Goal: Information Seeking & Learning: Check status

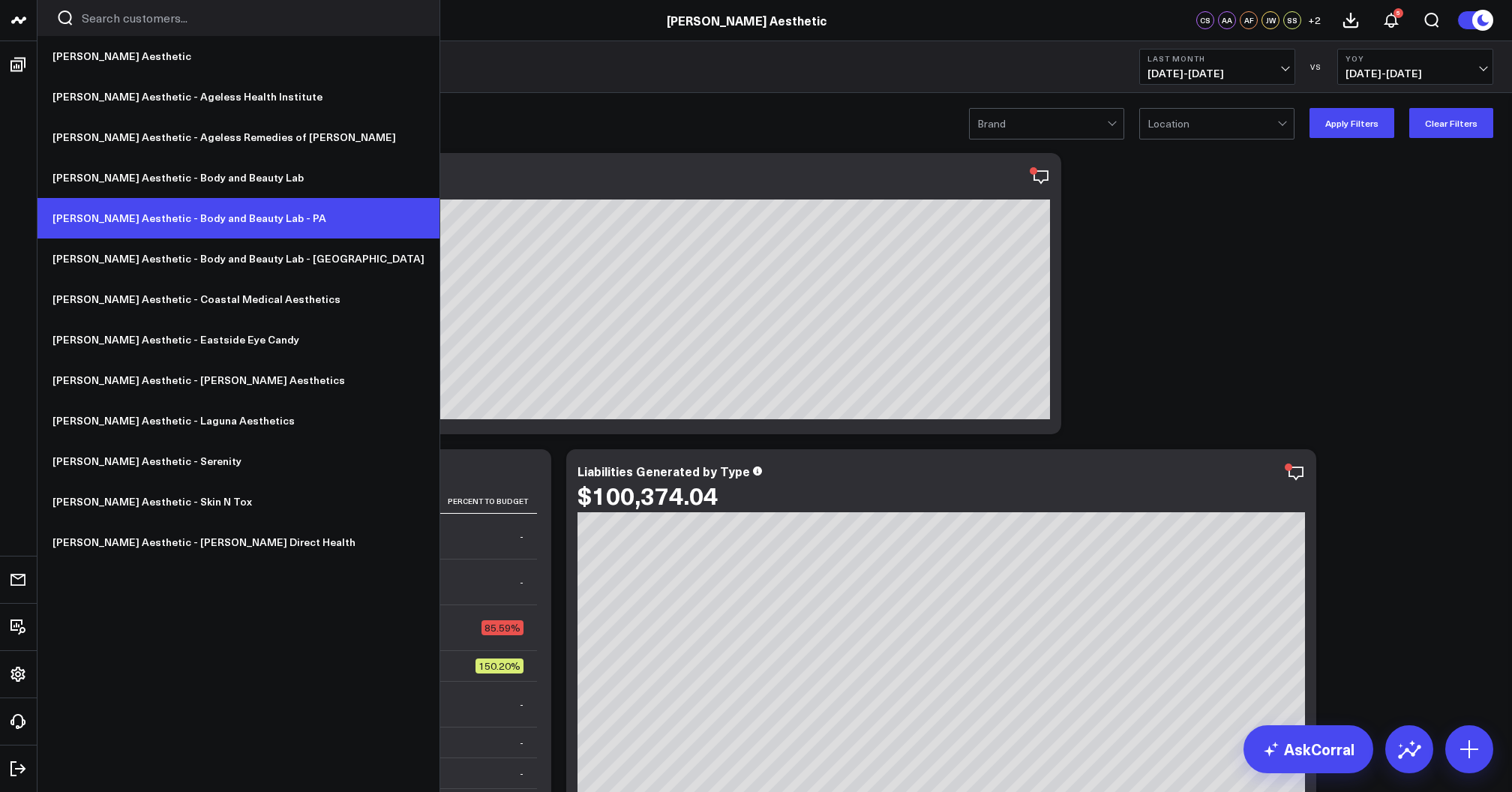
click at [144, 222] on link "[PERSON_NAME] Aesthetic - Body and Beauty Lab - PA" at bounding box center [238, 218] width 402 height 40
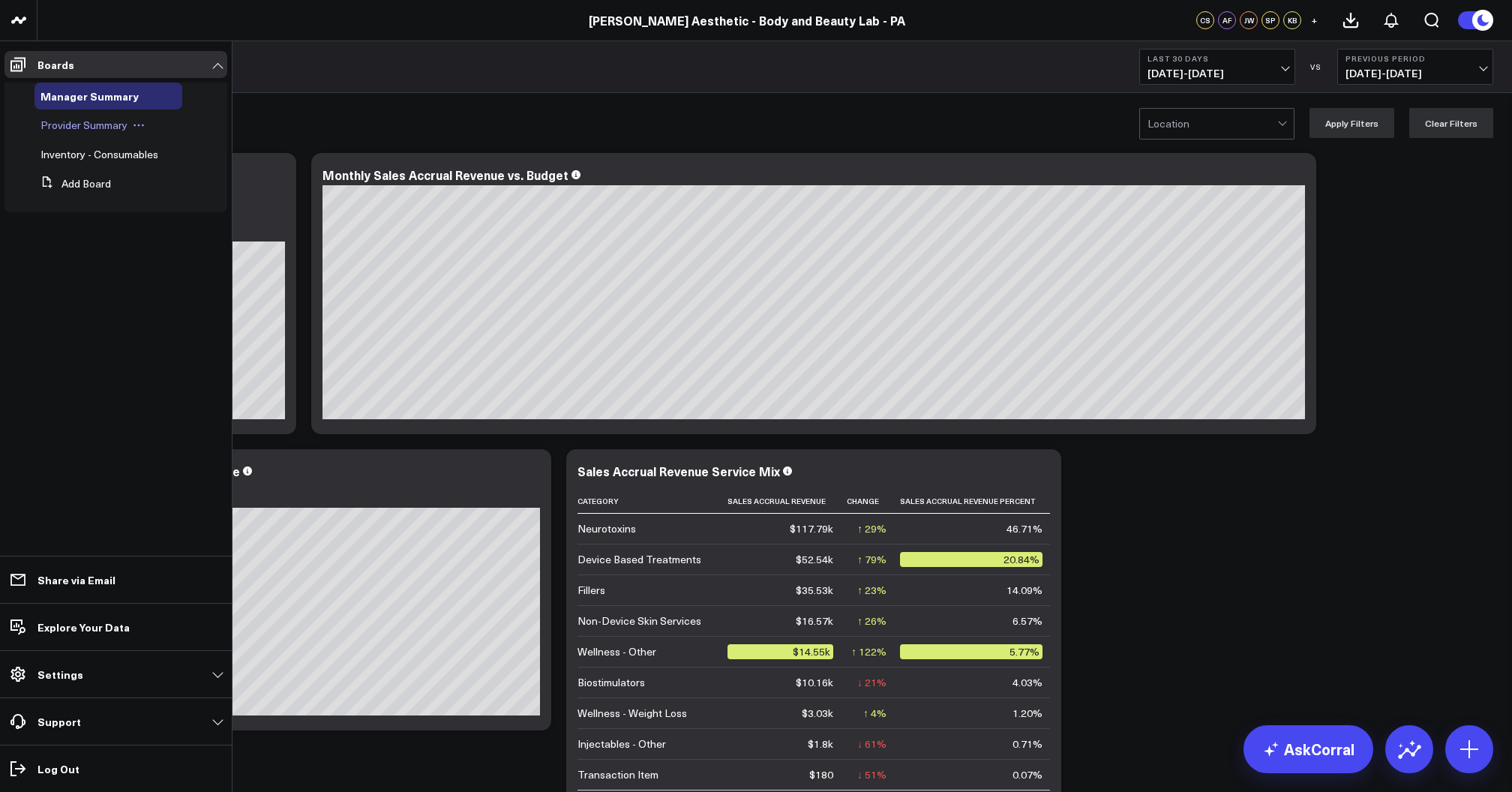
click at [79, 123] on span "Provider Summary" at bounding box center [84, 125] width 87 height 14
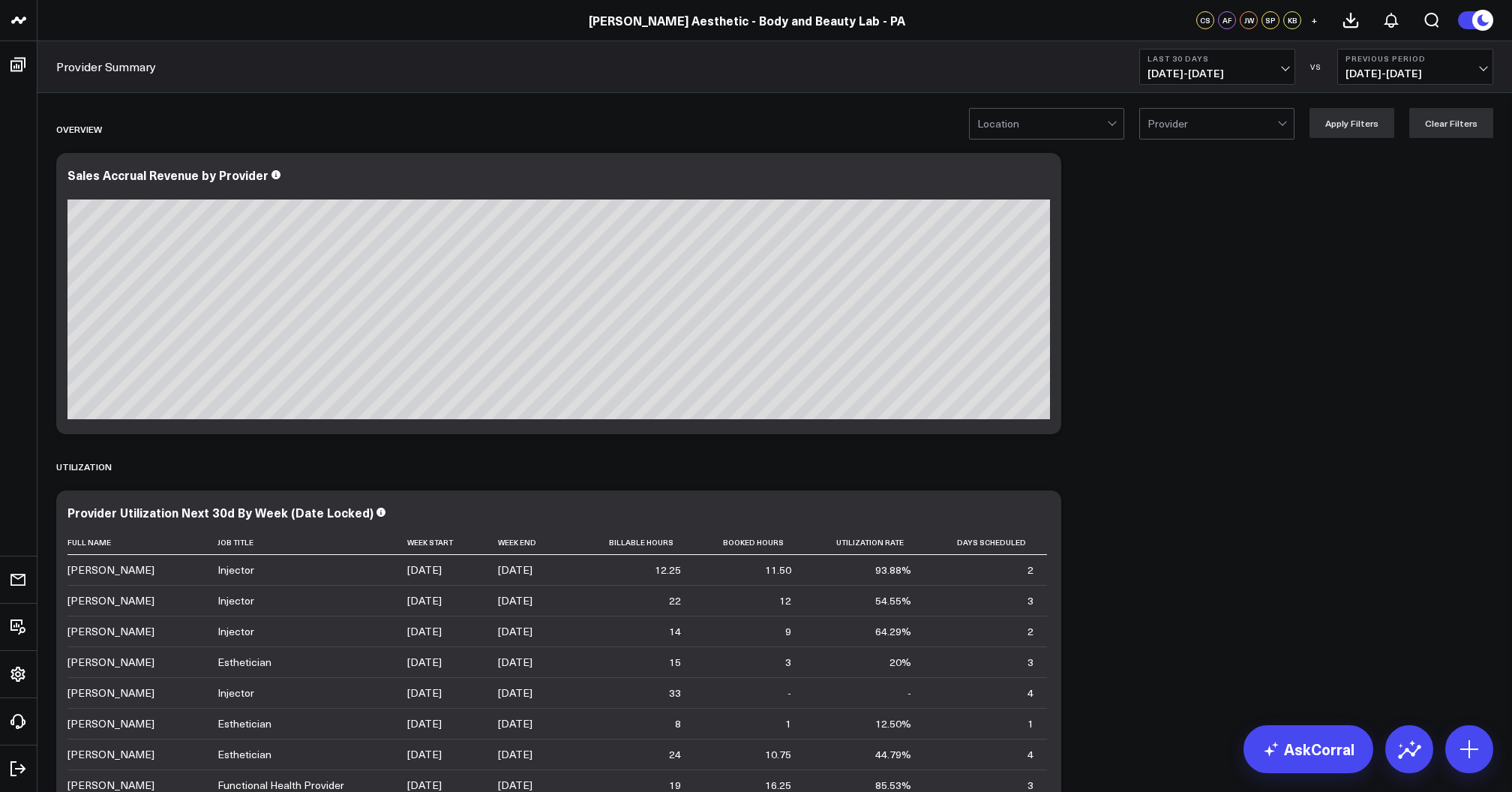
click at [1258, 73] on span "[DATE] - [DATE]" at bounding box center [1217, 73] width 140 height 12
click at [1195, 480] on link "Custom Dates" at bounding box center [1218, 479] width 155 height 28
select select "8"
select select "2025"
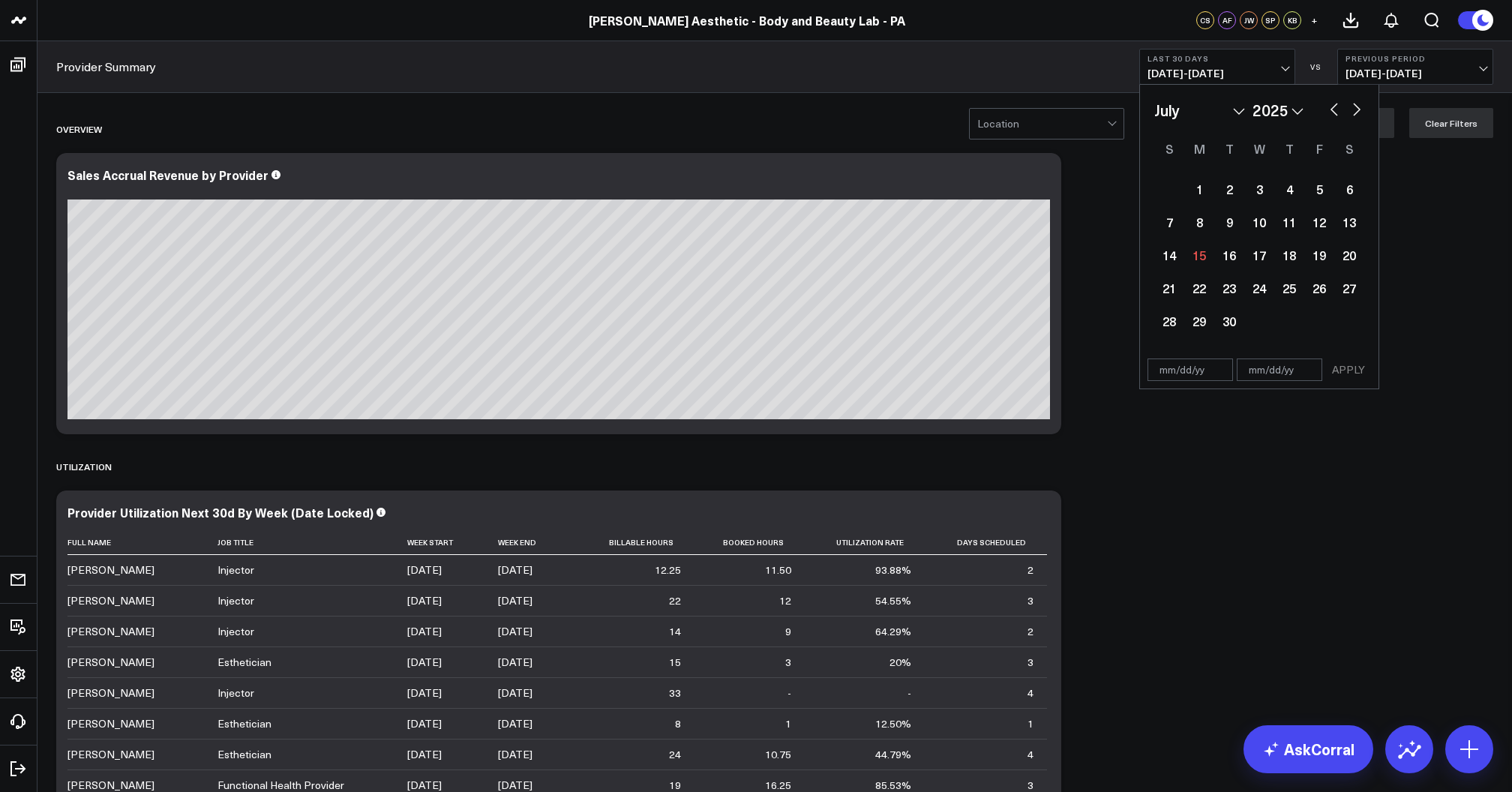
select select "6"
select select "2025"
click at [1215, 195] on div "1" at bounding box center [1229, 189] width 30 height 30
type input "[DATE]"
select select "6"
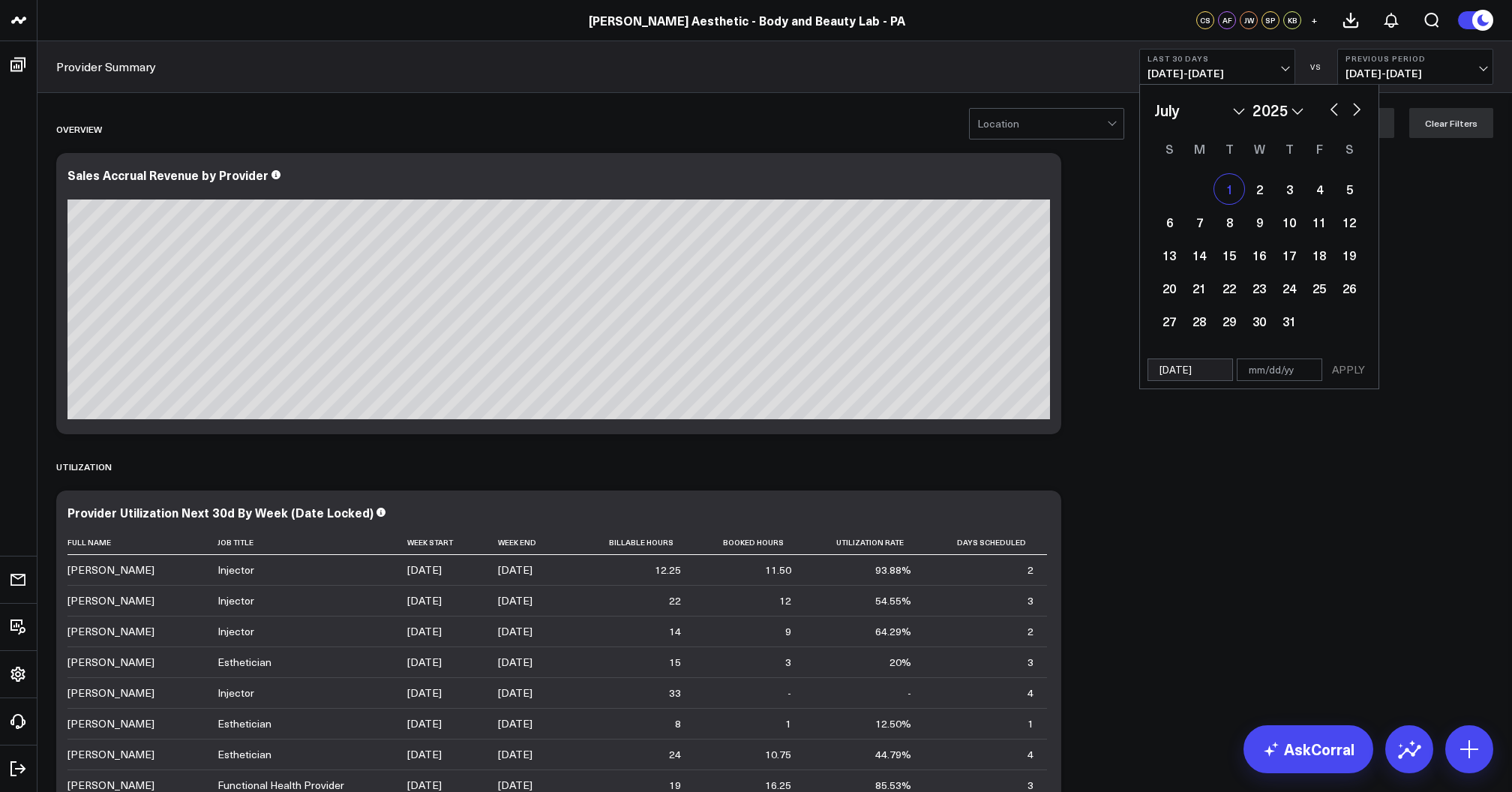
select select "2025"
click at [1357, 111] on button "button" at bounding box center [1357, 107] width 15 height 18
select select "7"
select select "2025"
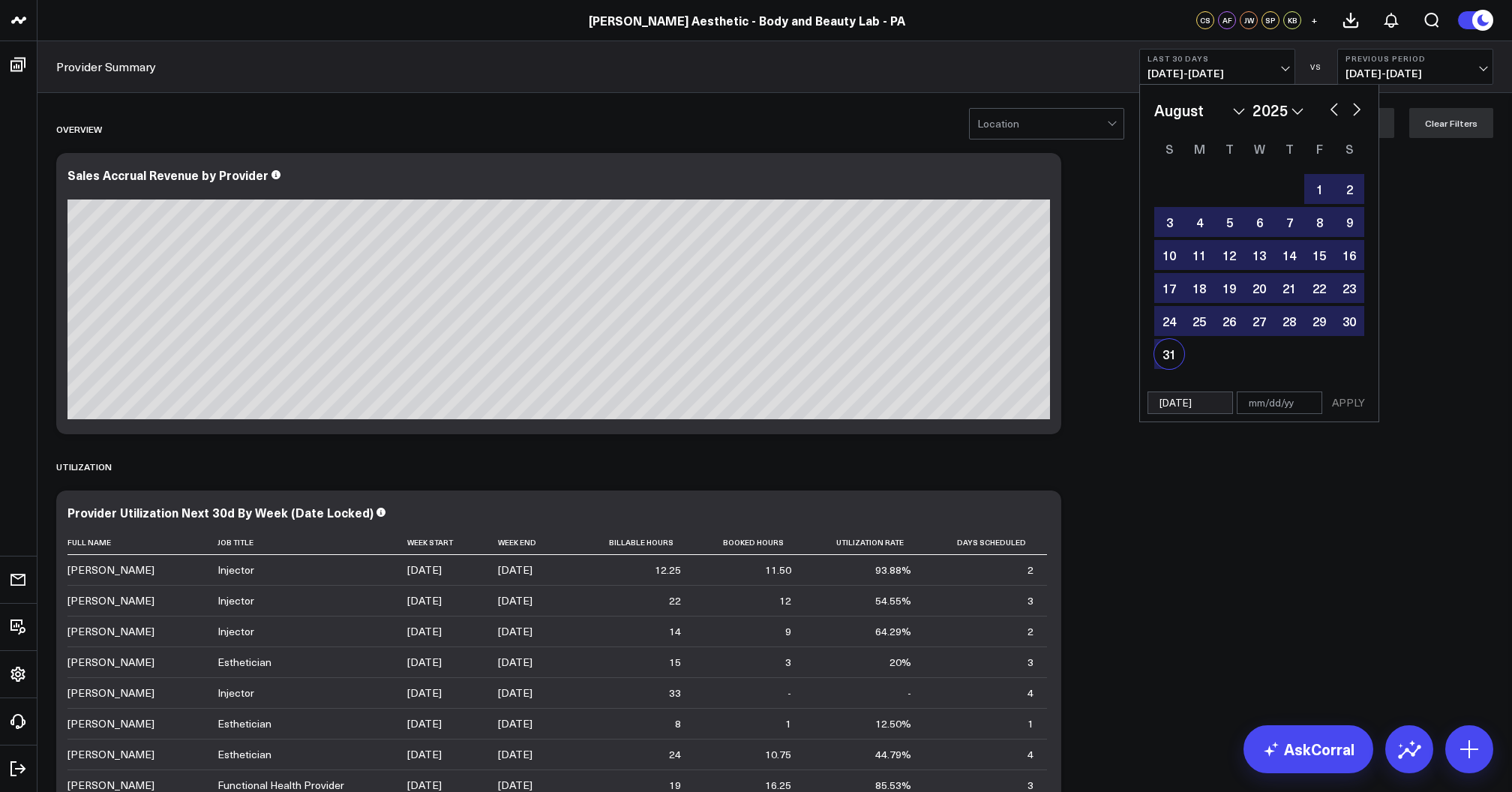
click at [1170, 349] on div "31" at bounding box center [1170, 354] width 30 height 30
type input "[DATE]"
select select "7"
select select "2025"
click at [1342, 405] on button "APPLY" at bounding box center [1348, 402] width 45 height 23
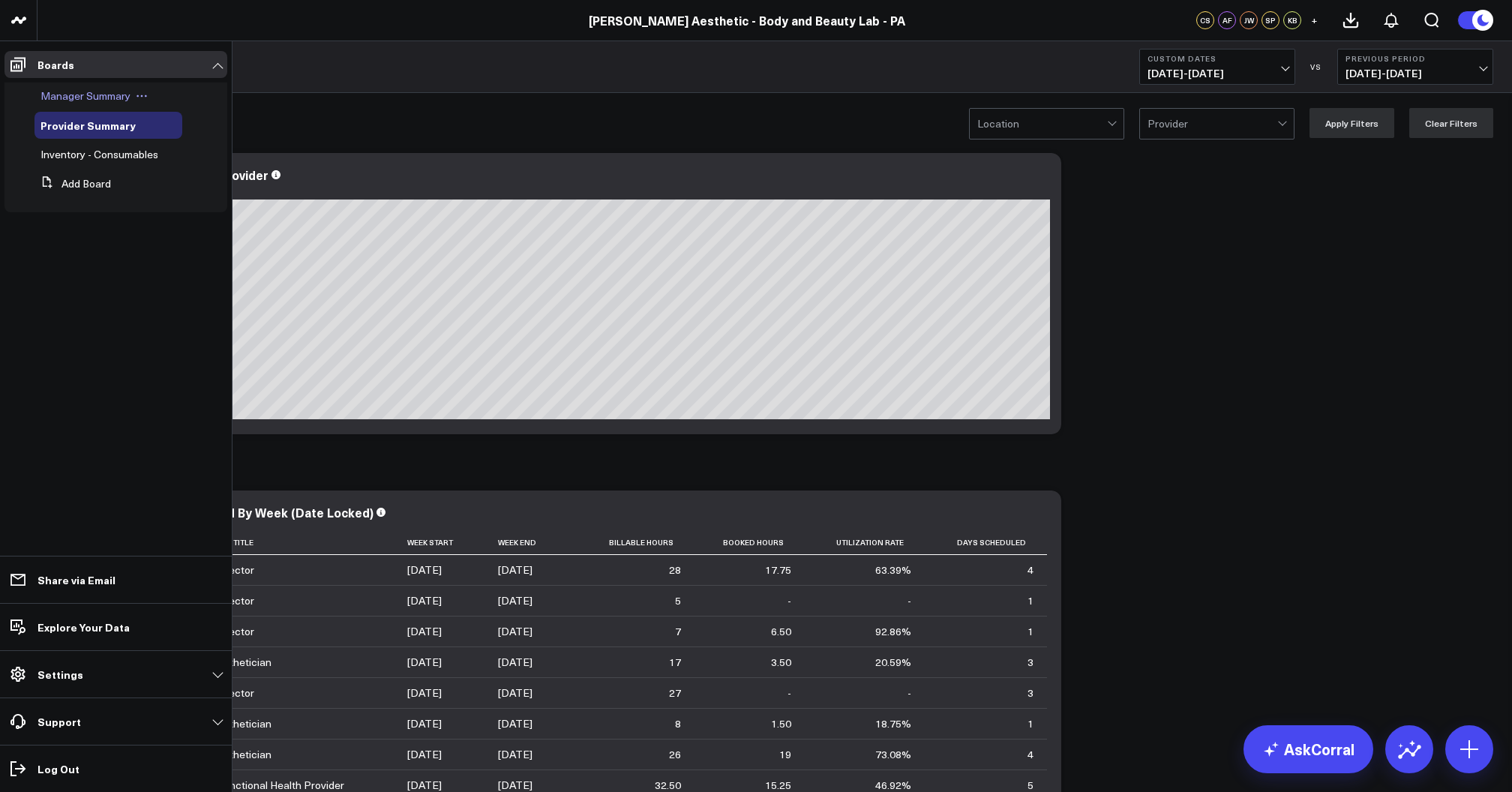
click at [57, 98] on span "Manager Summary" at bounding box center [85, 95] width 90 height 14
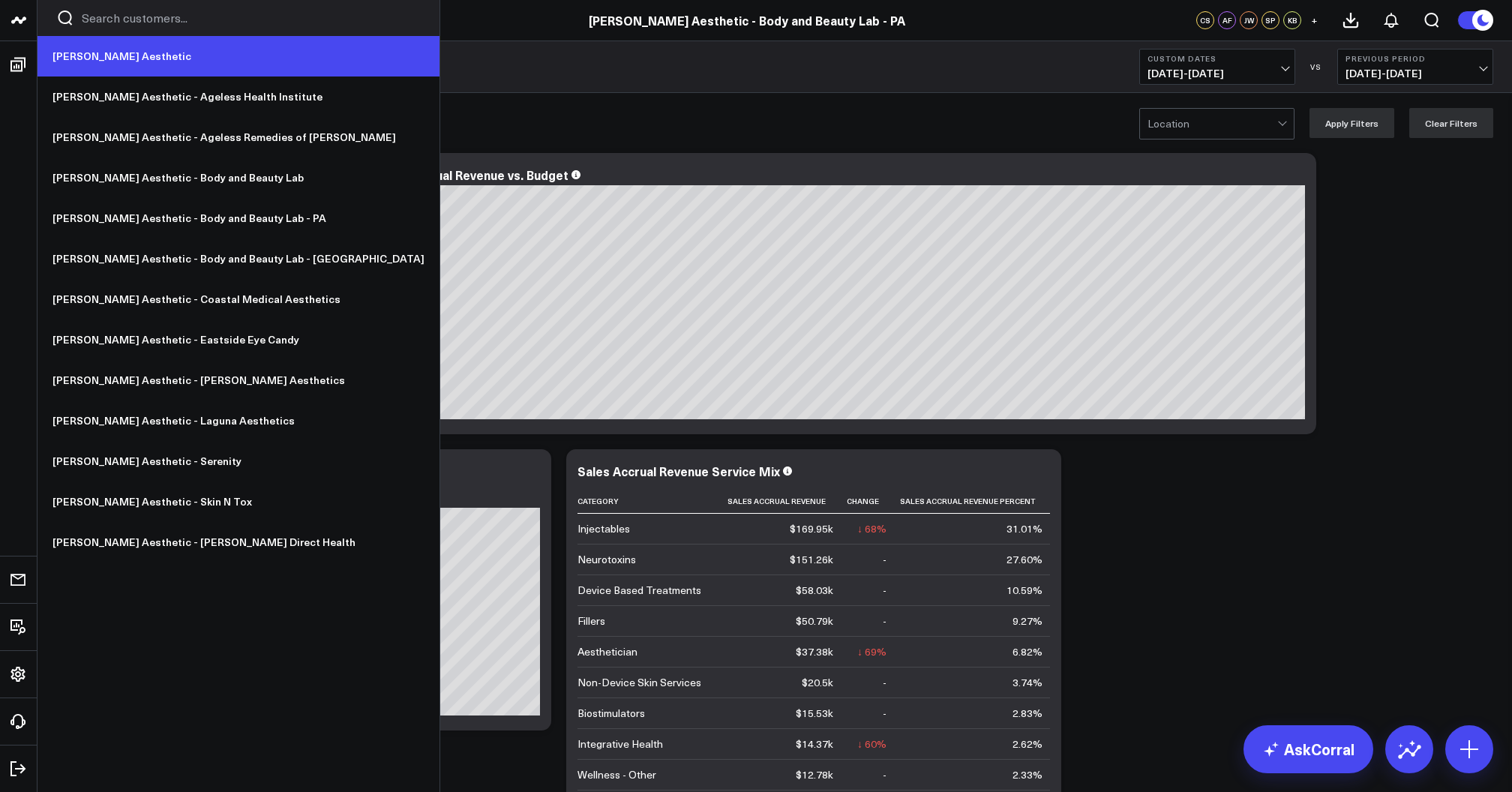
click at [77, 55] on link "[PERSON_NAME] Aesthetic" at bounding box center [238, 56] width 402 height 40
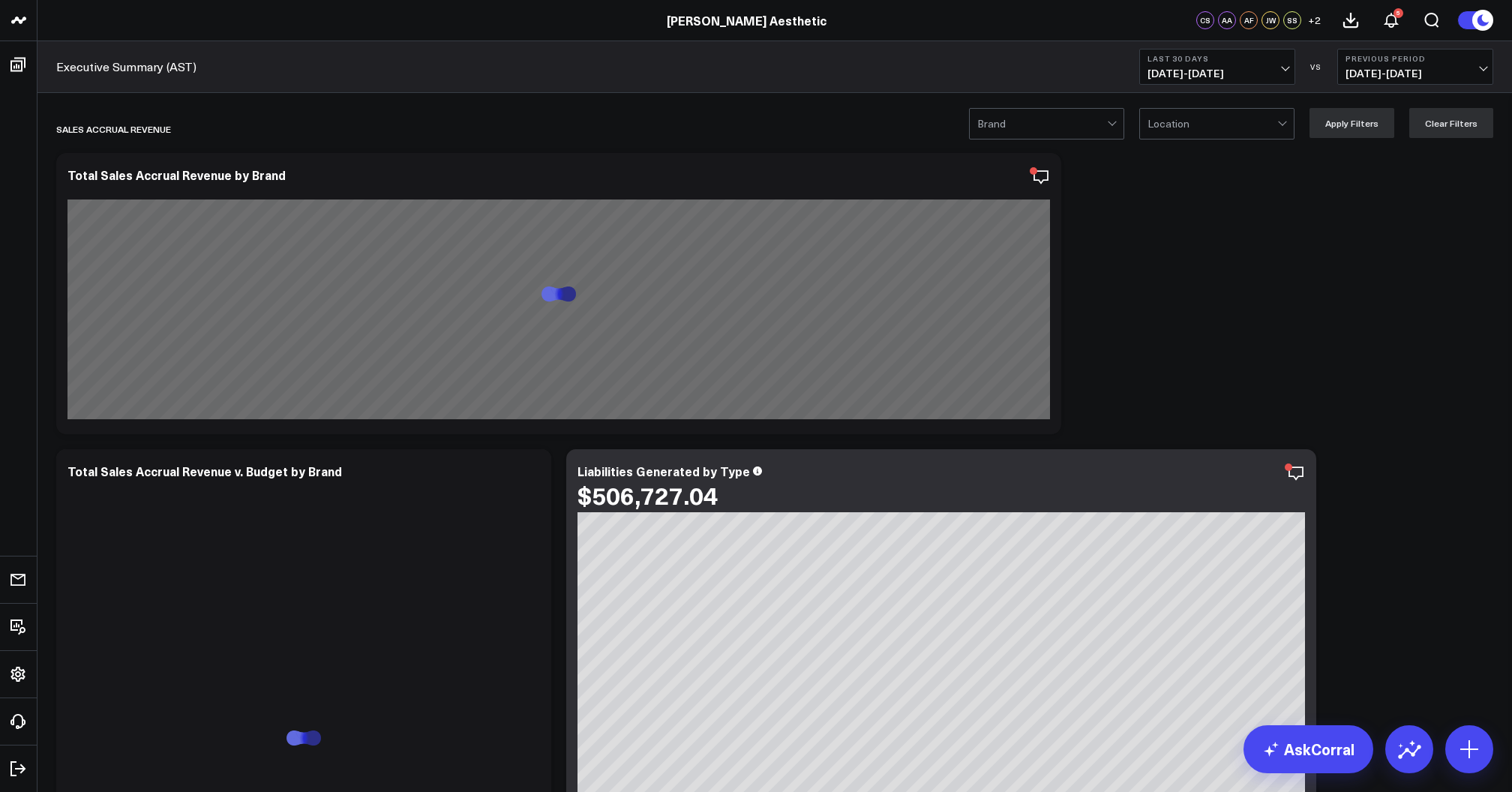
click at [1263, 68] on span "[DATE] - [DATE]" at bounding box center [1217, 73] width 140 height 12
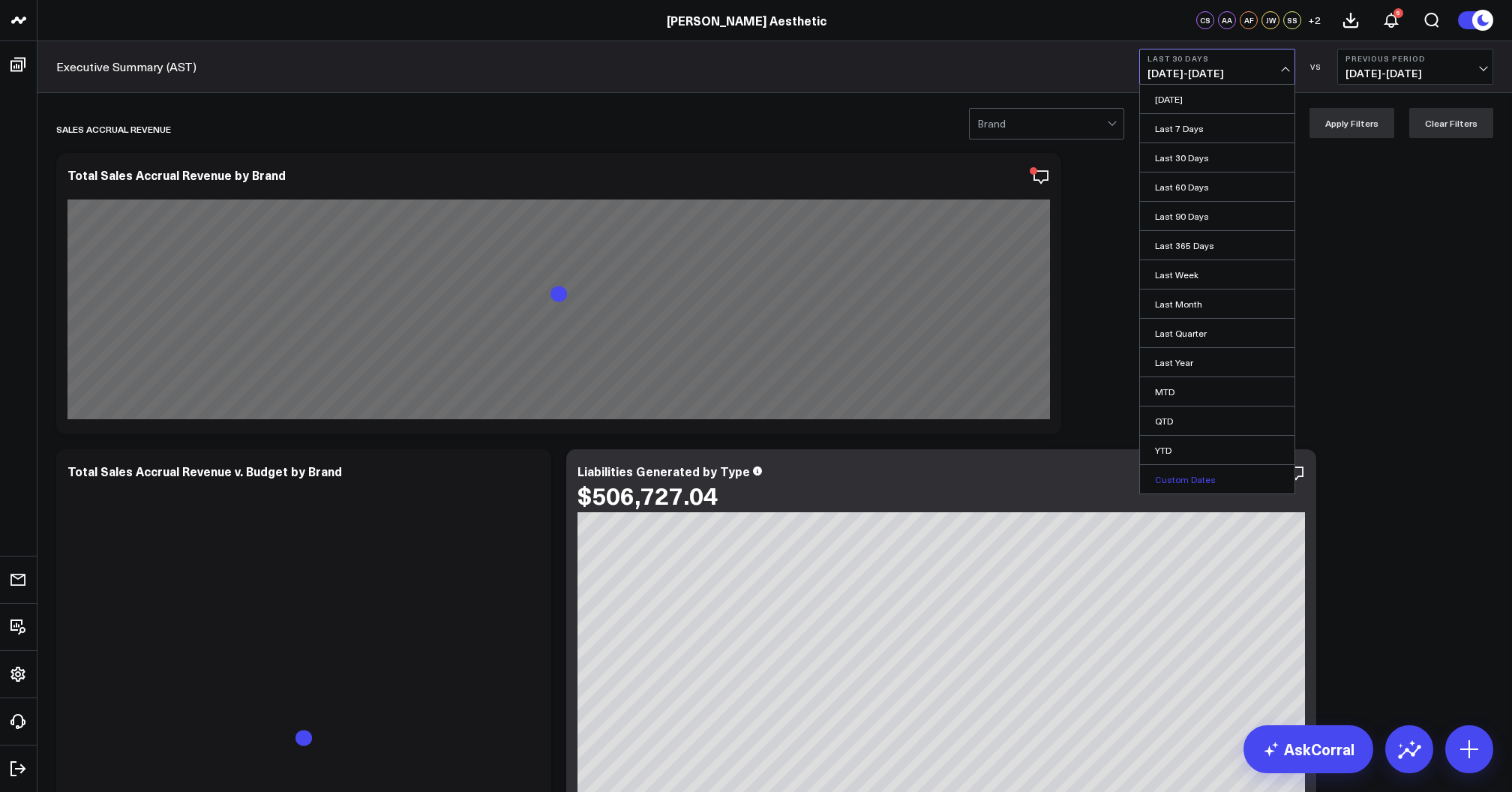
click at [1192, 480] on link "Custom Dates" at bounding box center [1218, 479] width 155 height 28
select select "8"
select select "2025"
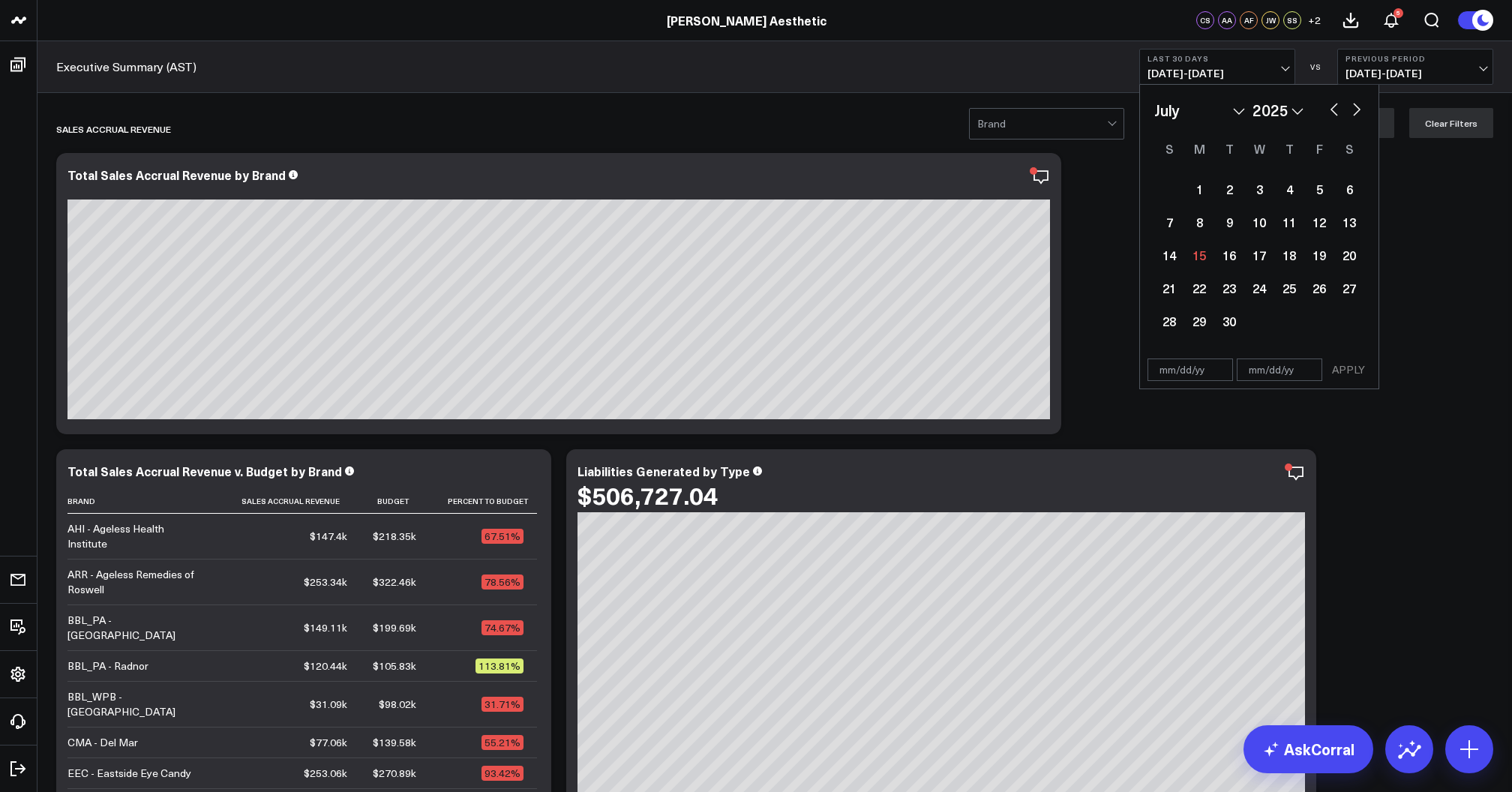
select select "6"
select select "2025"
click at [1228, 195] on div "1" at bounding box center [1229, 189] width 30 height 30
type input "[DATE]"
select select "6"
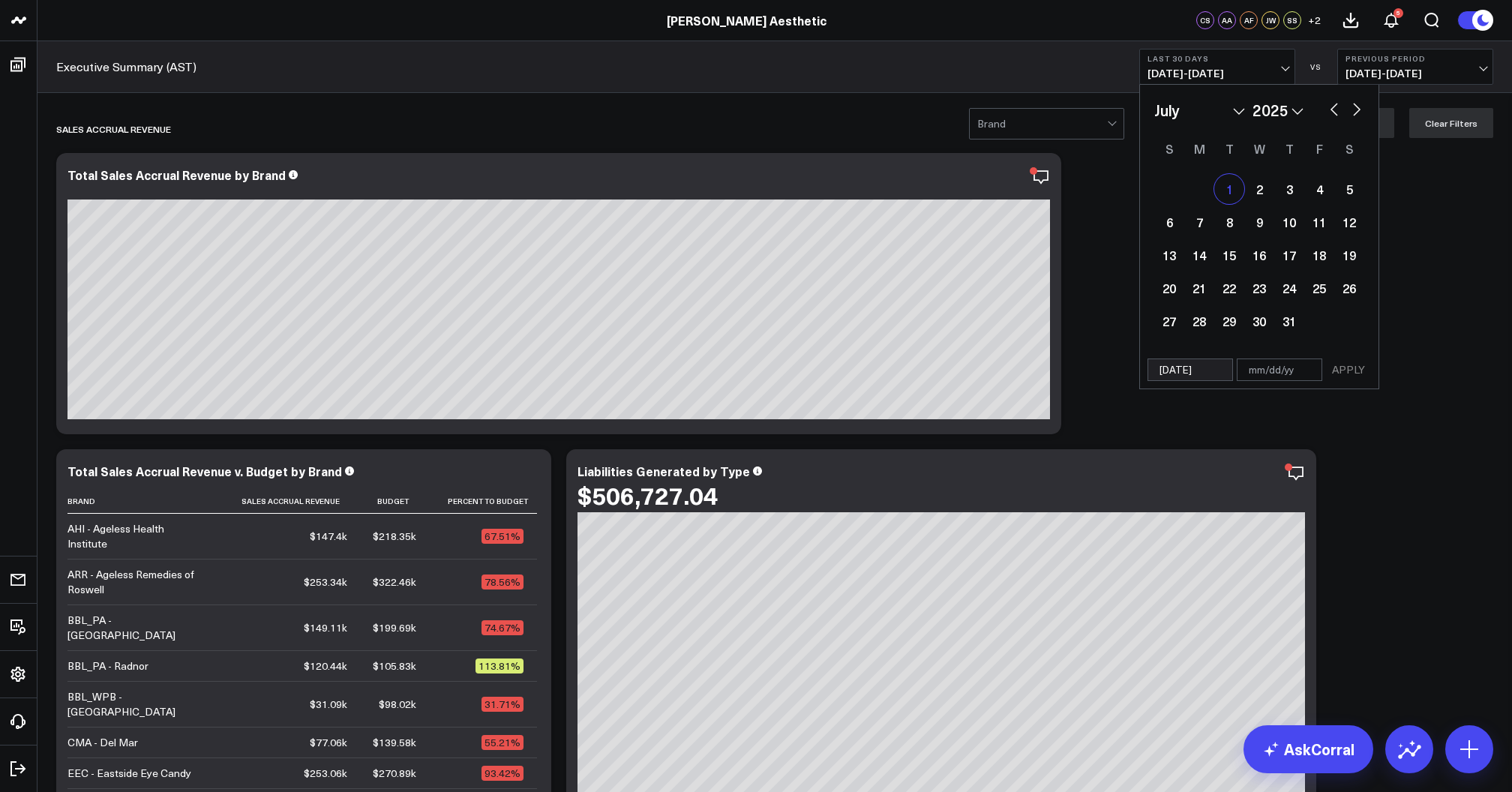
select select "2025"
click at [1352, 114] on button "button" at bounding box center [1357, 107] width 15 height 18
select select "7"
select select "2025"
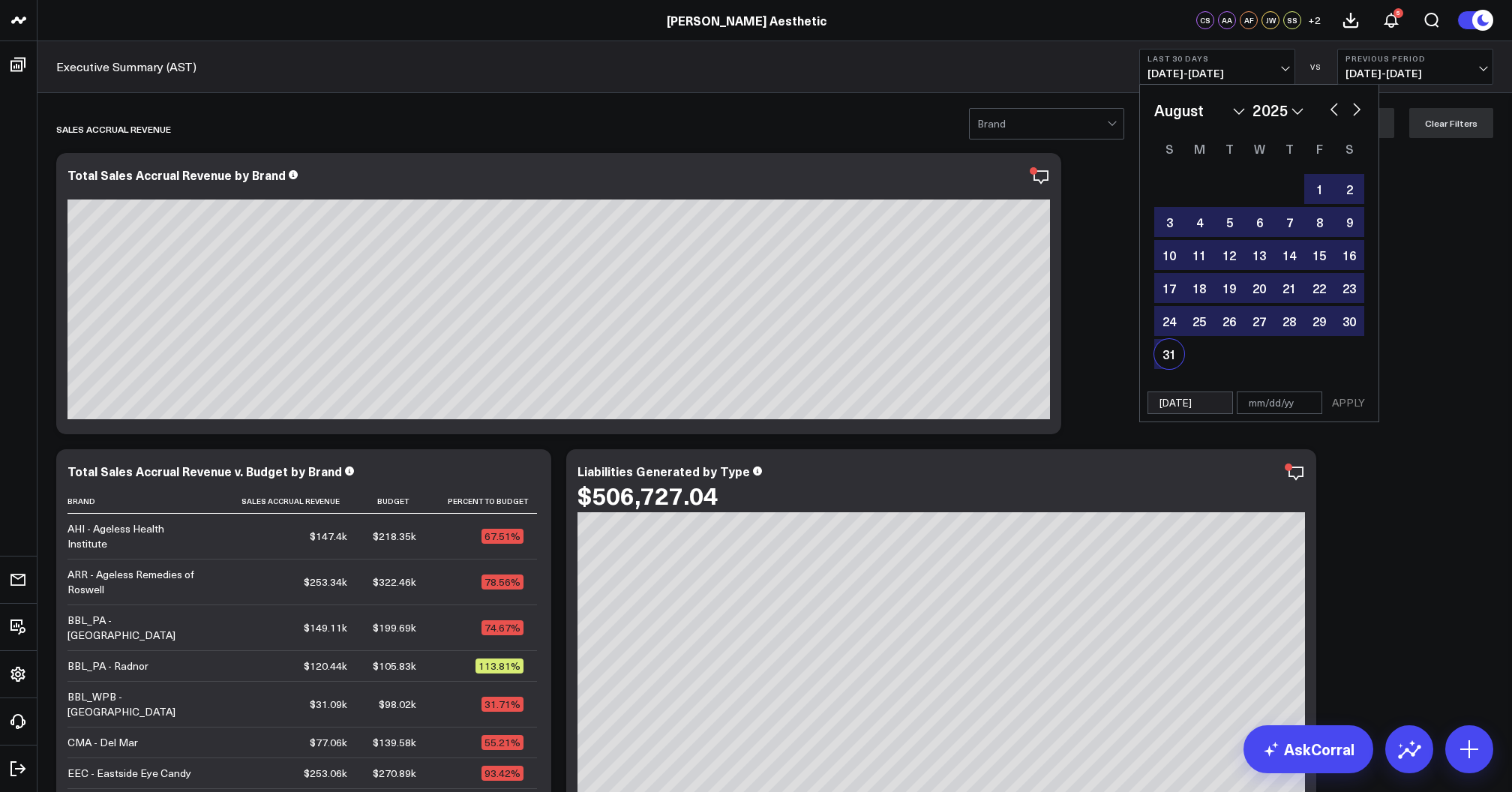
click at [1159, 357] on div "31" at bounding box center [1170, 354] width 30 height 30
type input "[DATE]"
select select "7"
select select "2025"
click at [1333, 402] on button "APPLY" at bounding box center [1348, 402] width 45 height 23
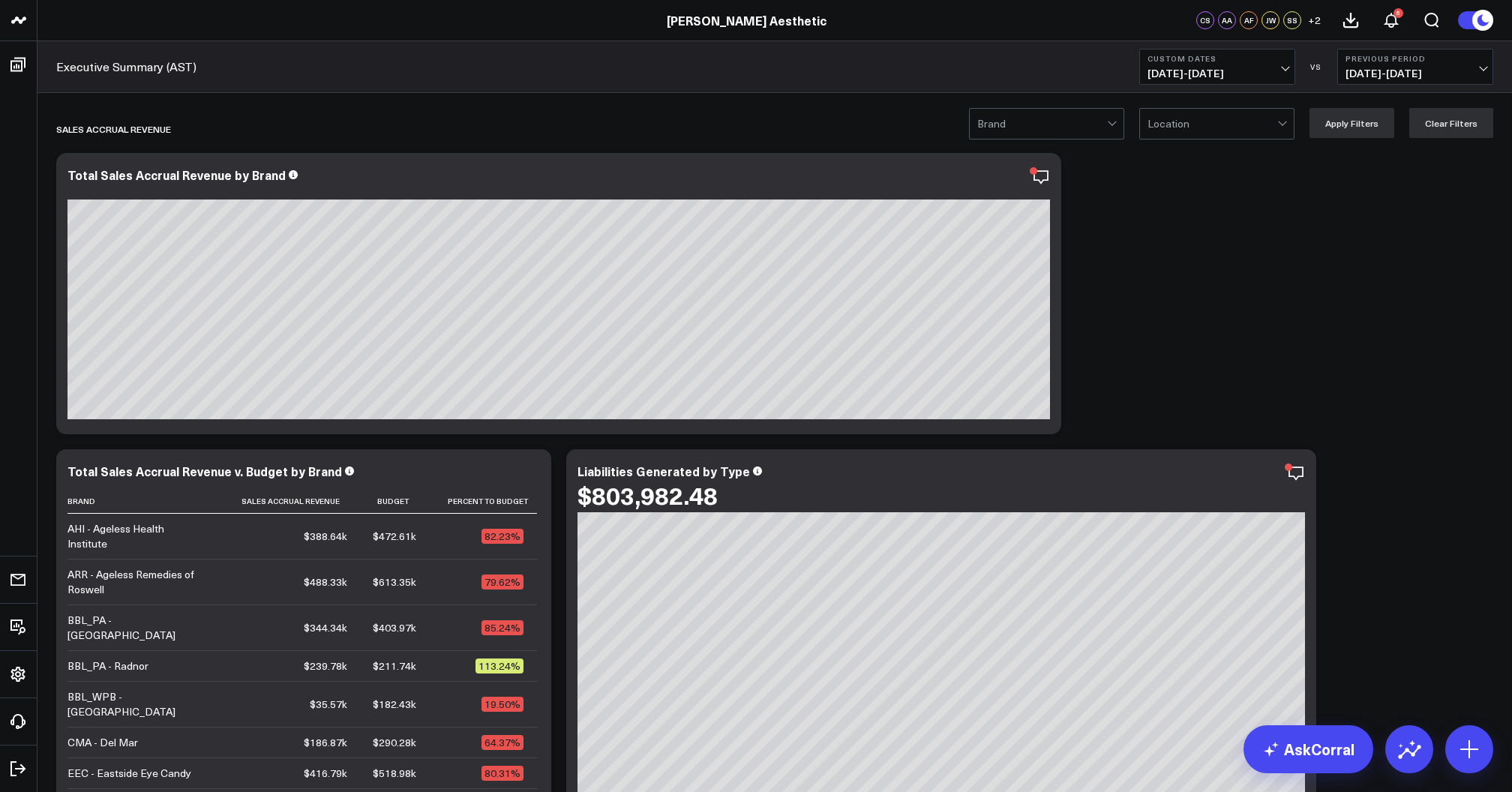
click at [1386, 78] on span "04/30/25 - 06/30/25" at bounding box center [1415, 73] width 140 height 12
click at [1362, 154] on link "YoY" at bounding box center [1416, 158] width 155 height 28
click at [1256, 73] on span "07/01/25 - 08/31/25" at bounding box center [1217, 73] width 140 height 12
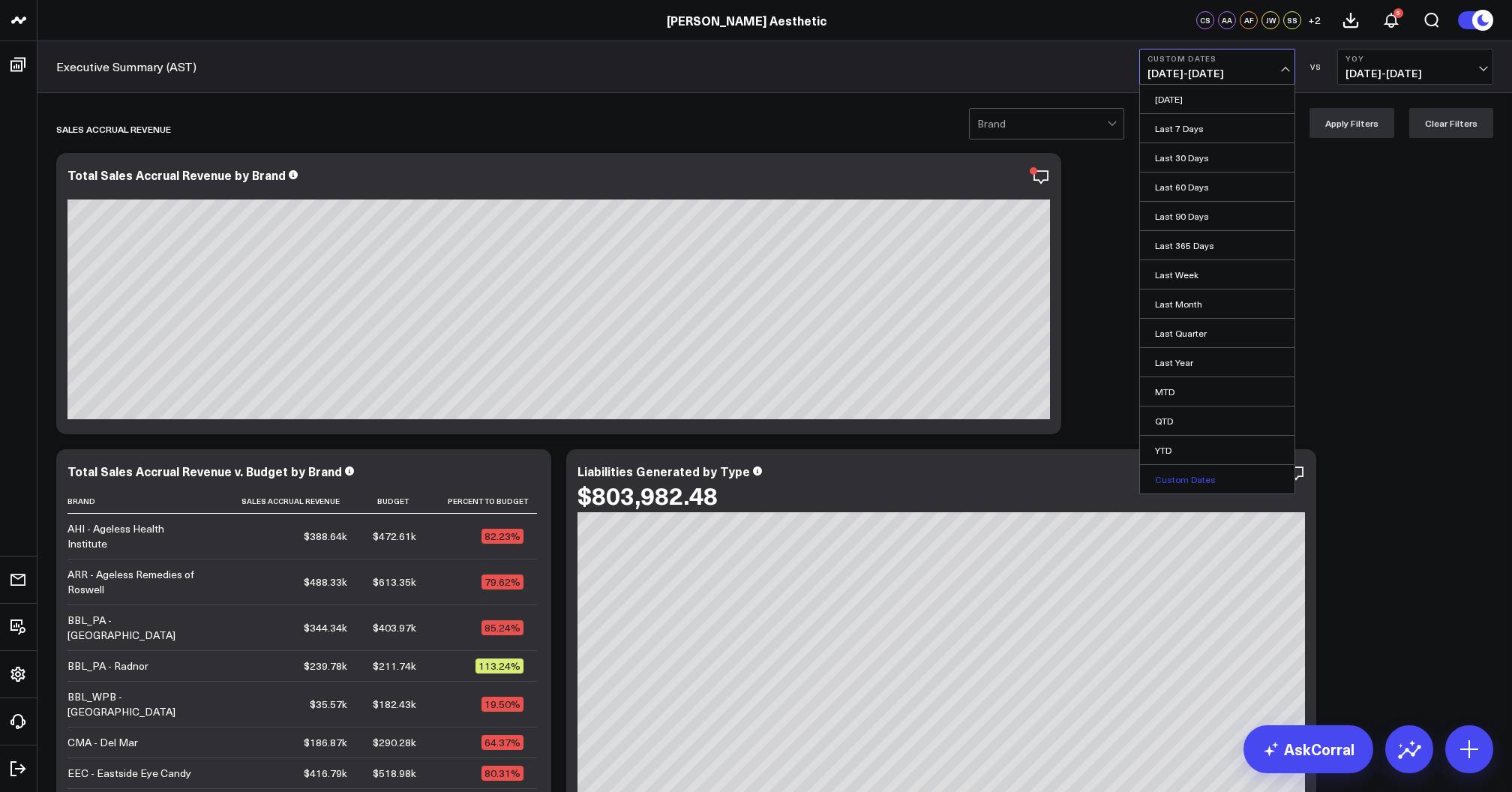
click at [1194, 480] on link "Custom Dates" at bounding box center [1218, 479] width 155 height 28
select select "8"
select select "2025"
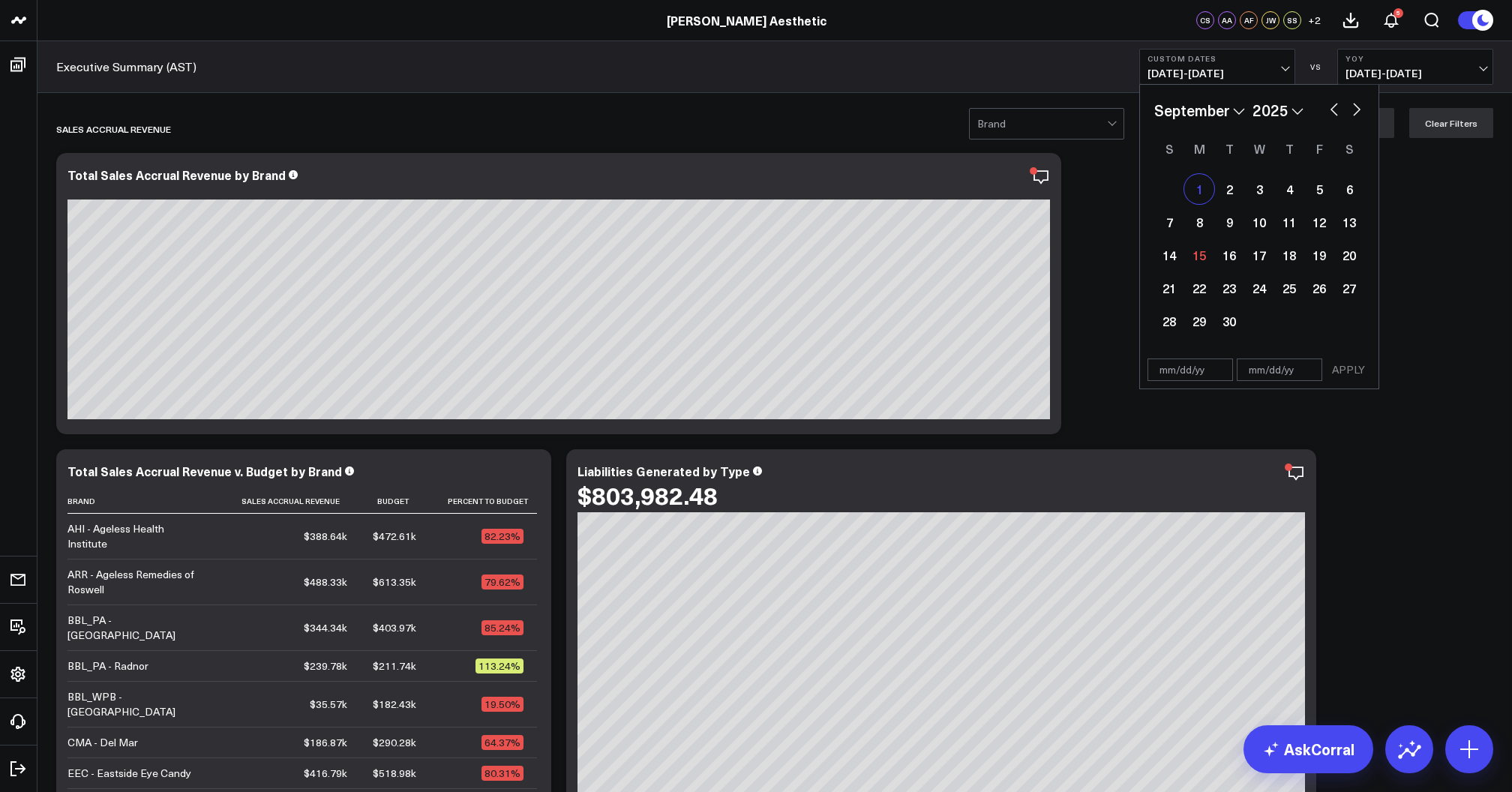
click at [1198, 192] on div "1" at bounding box center [1199, 189] width 30 height 30
type input "09/01/25"
select select "8"
select select "2025"
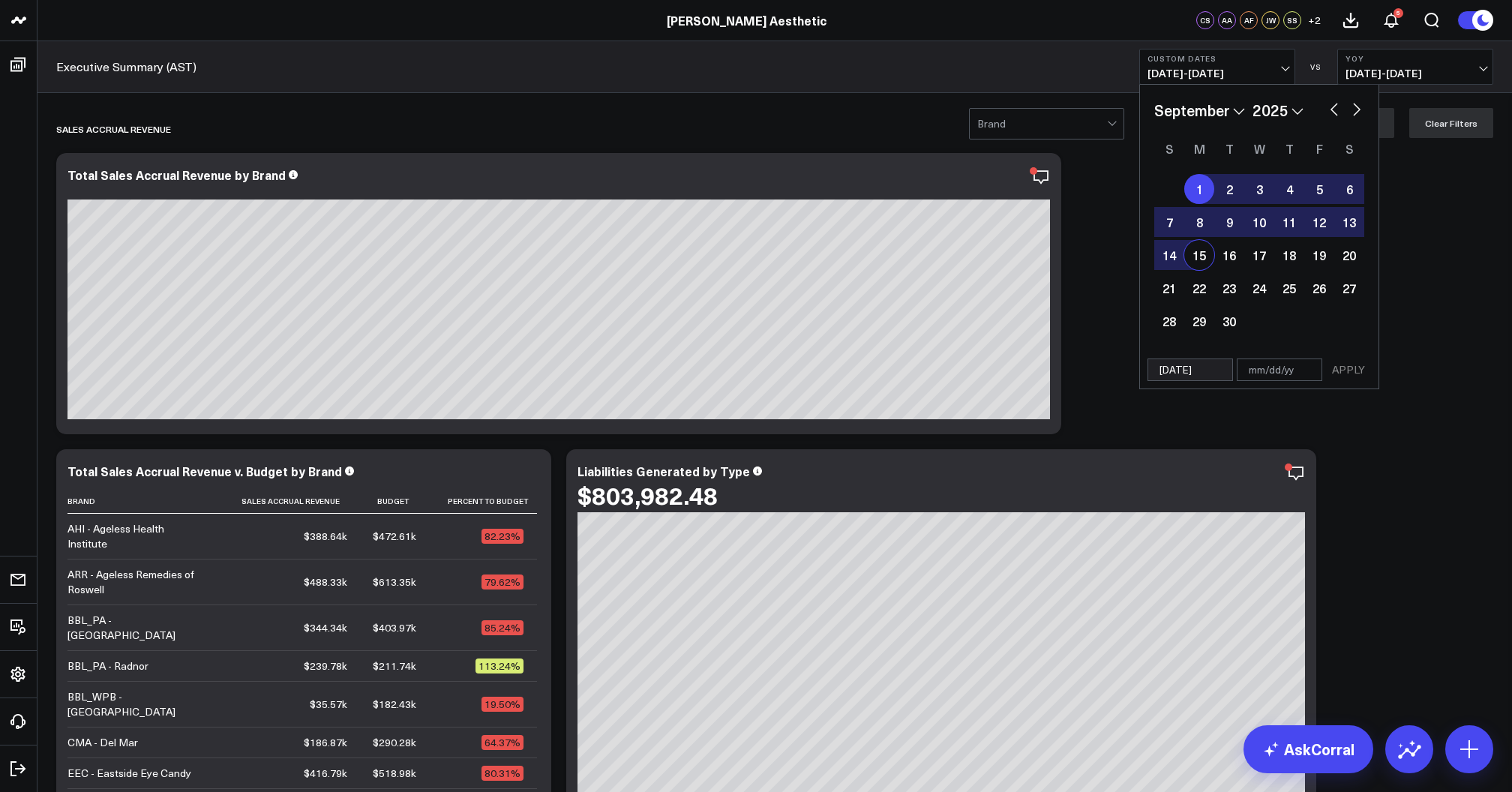
click at [1192, 261] on div "15" at bounding box center [1199, 255] width 30 height 30
type input "09/15/25"
select select "8"
select select "2025"
click at [1339, 372] on button "APPLY" at bounding box center [1348, 369] width 45 height 23
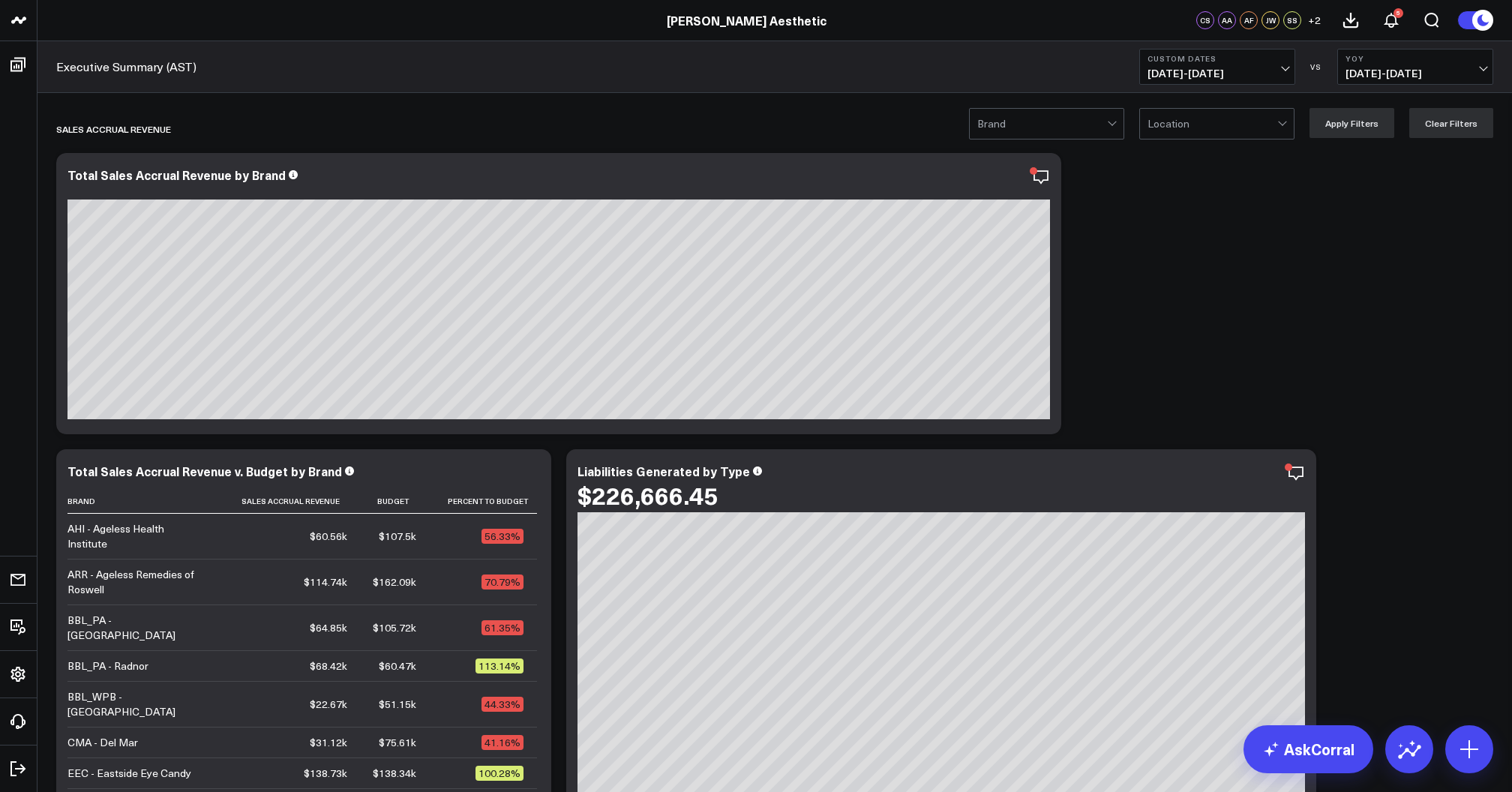
click at [1237, 63] on b "Custom Dates" at bounding box center [1217, 58] width 140 height 9
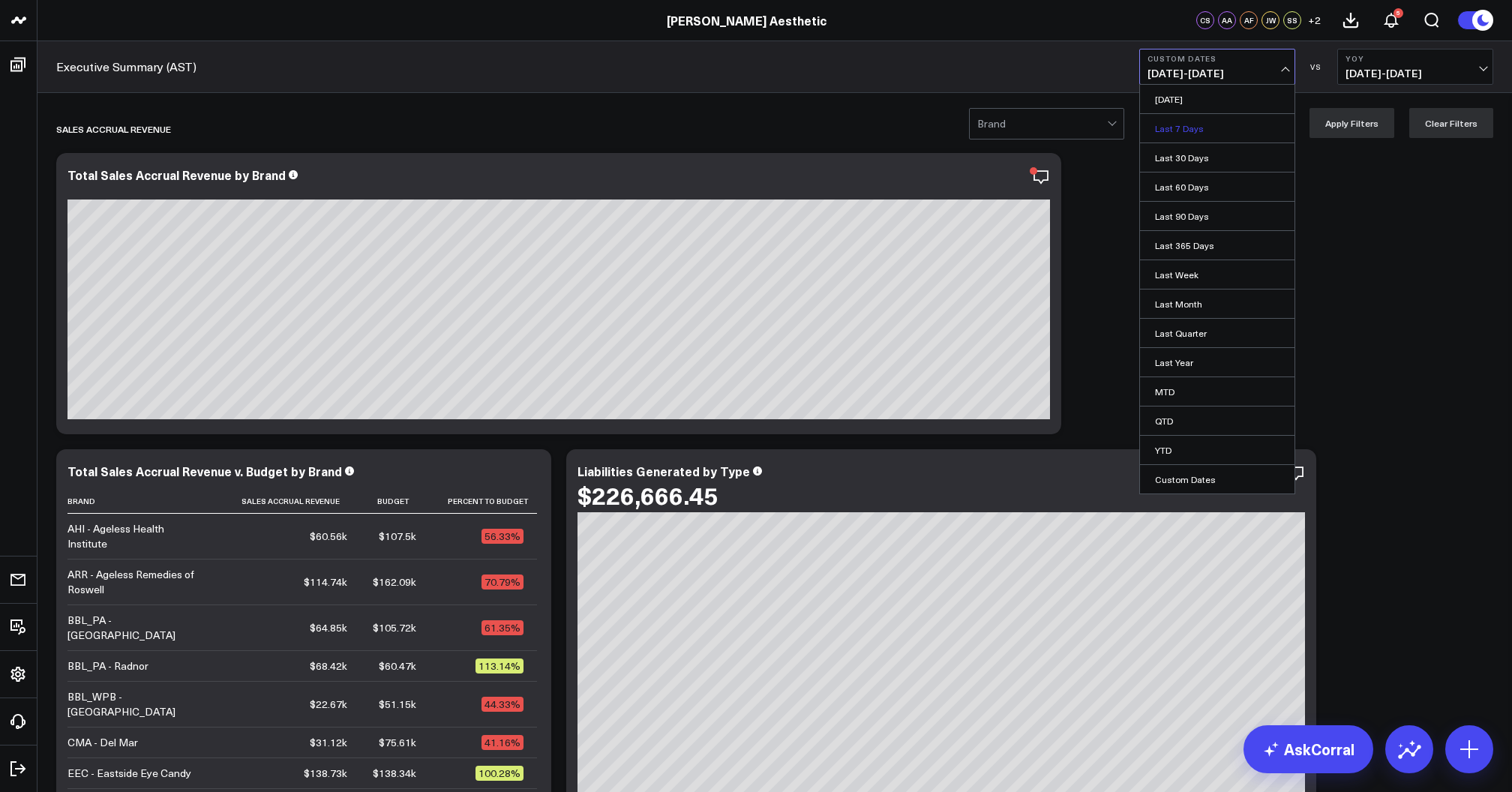
click at [1197, 126] on link "Last 7 Days" at bounding box center [1218, 128] width 155 height 28
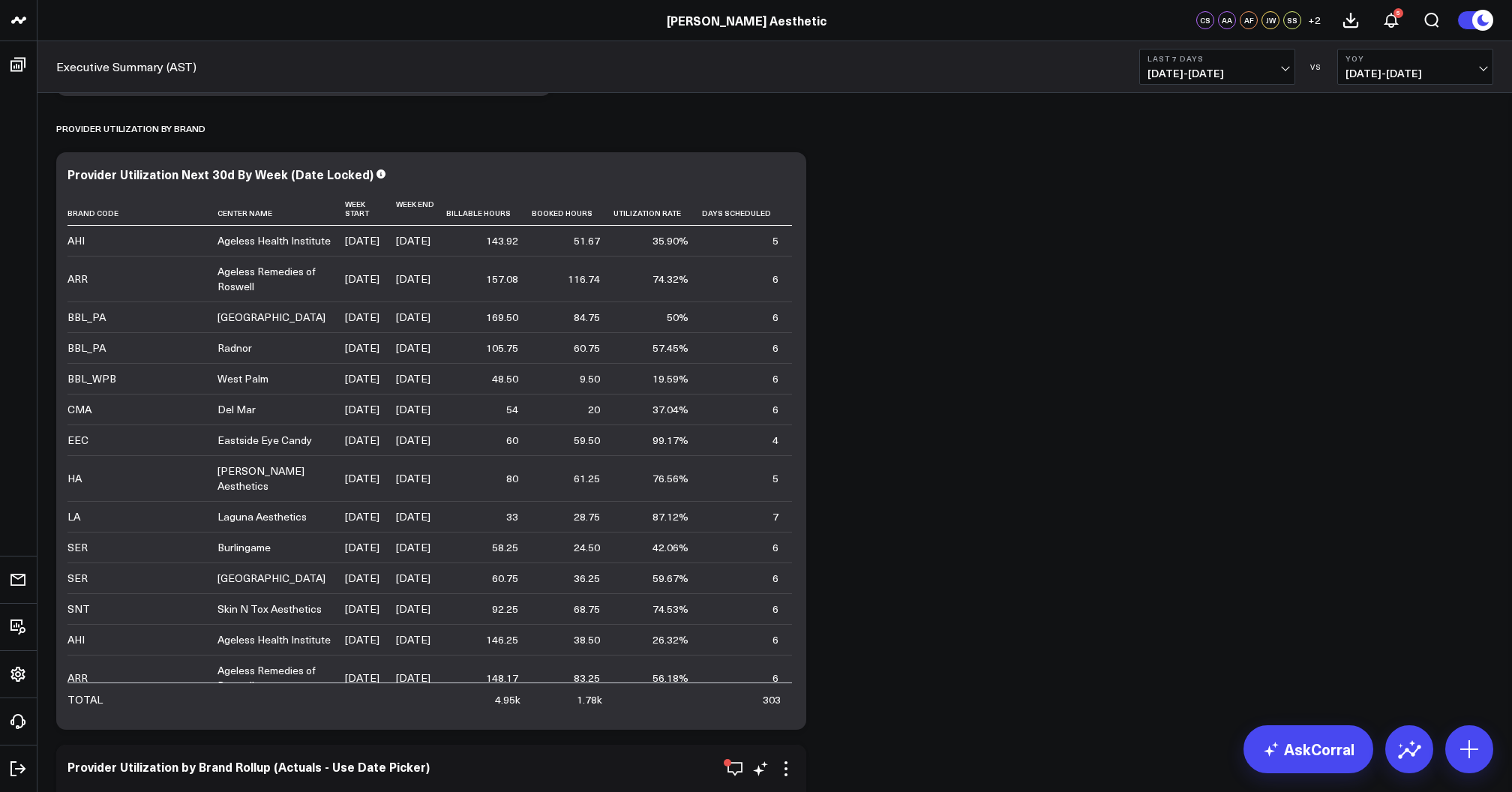
scroll to position [3925, 0]
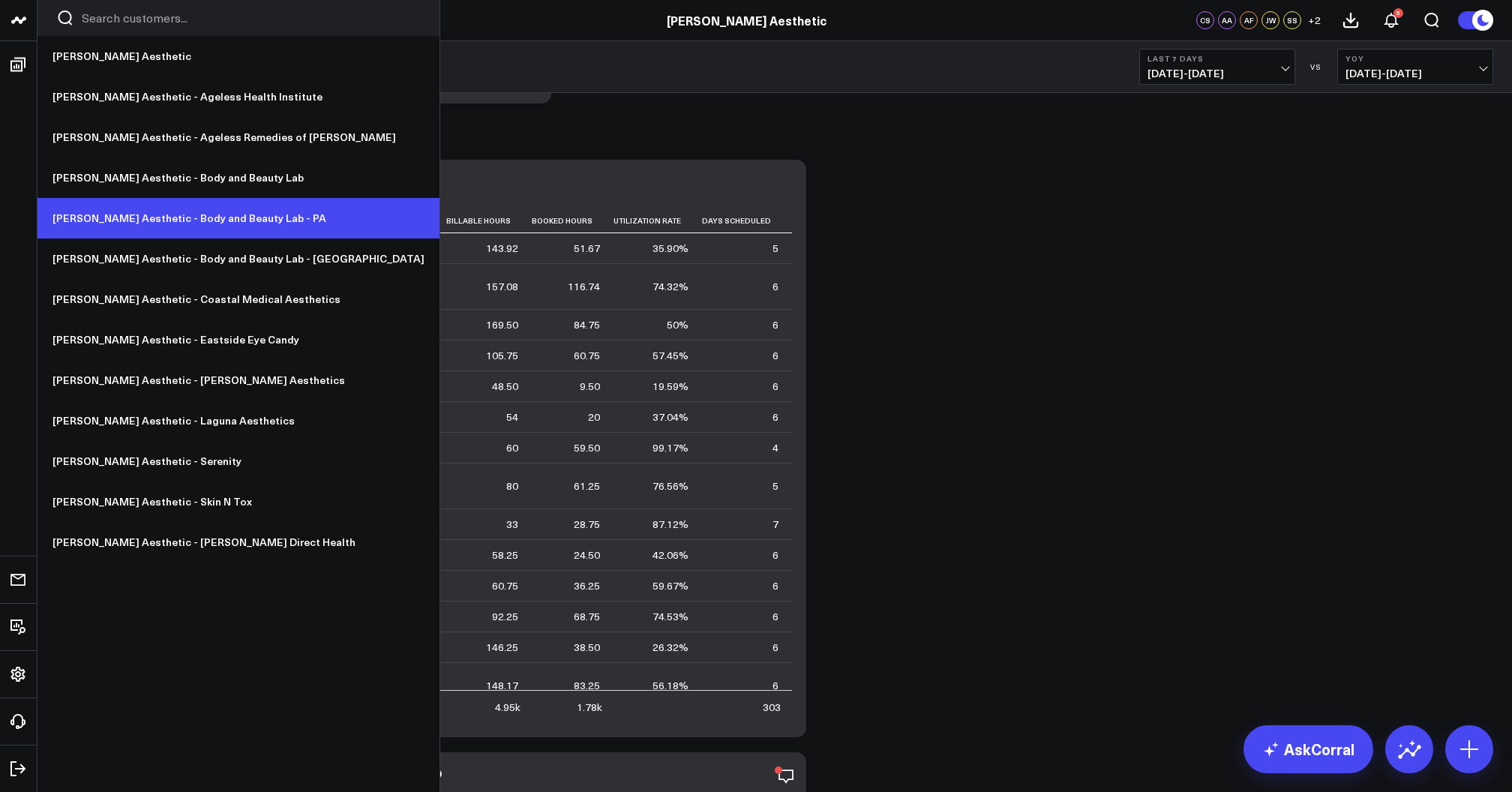
click at [193, 217] on link "[PERSON_NAME] Aesthetic - Body and Beauty Lab - PA" at bounding box center [238, 218] width 402 height 40
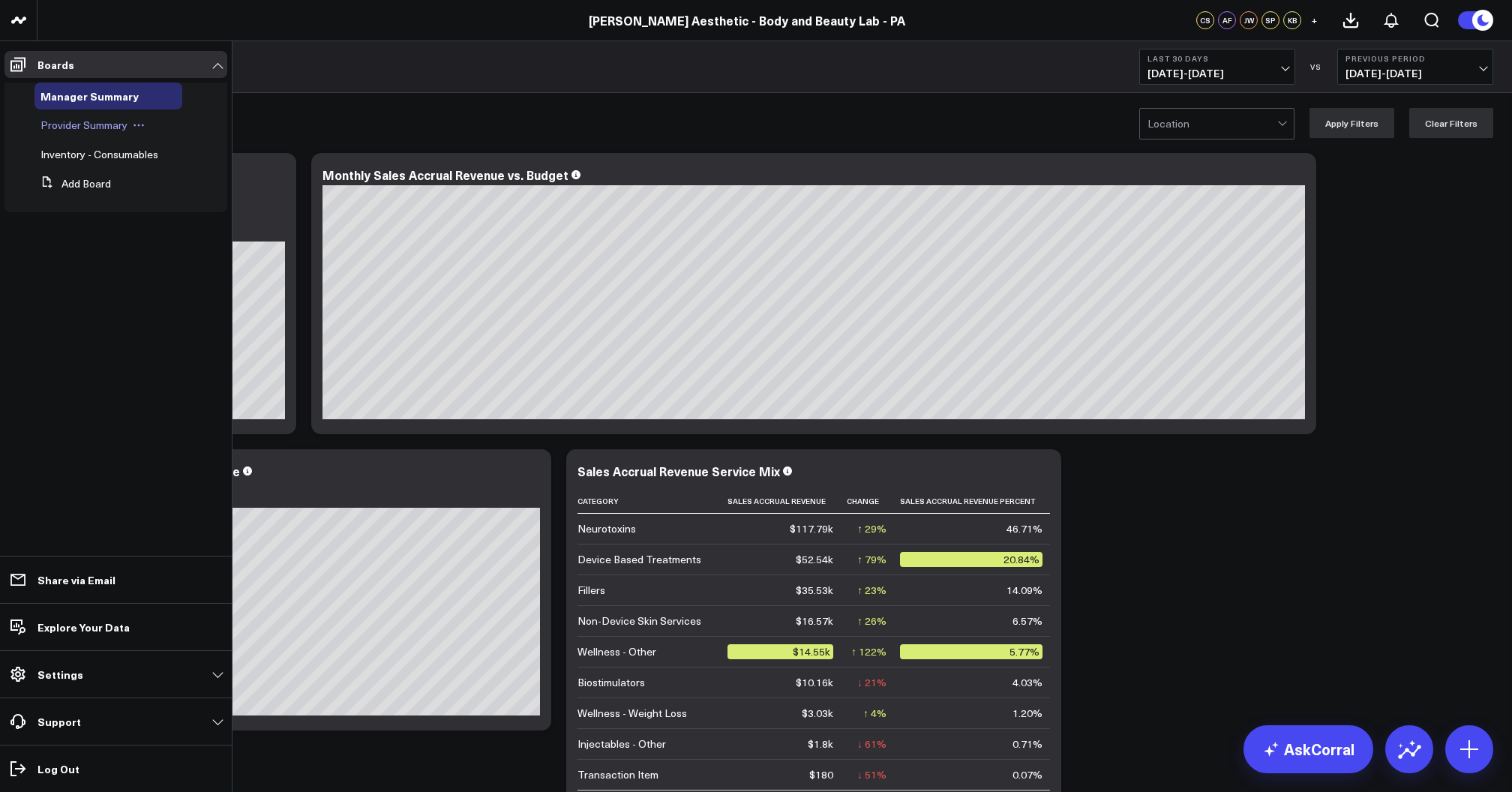
click at [90, 127] on span "Provider Summary" at bounding box center [84, 125] width 87 height 14
